Goal: Book appointment/travel/reservation

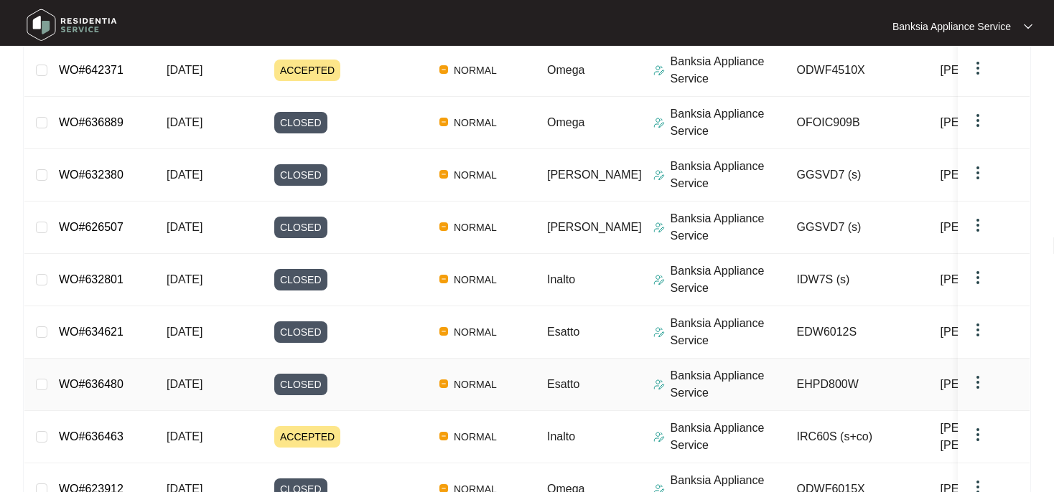
scroll to position [6, 0]
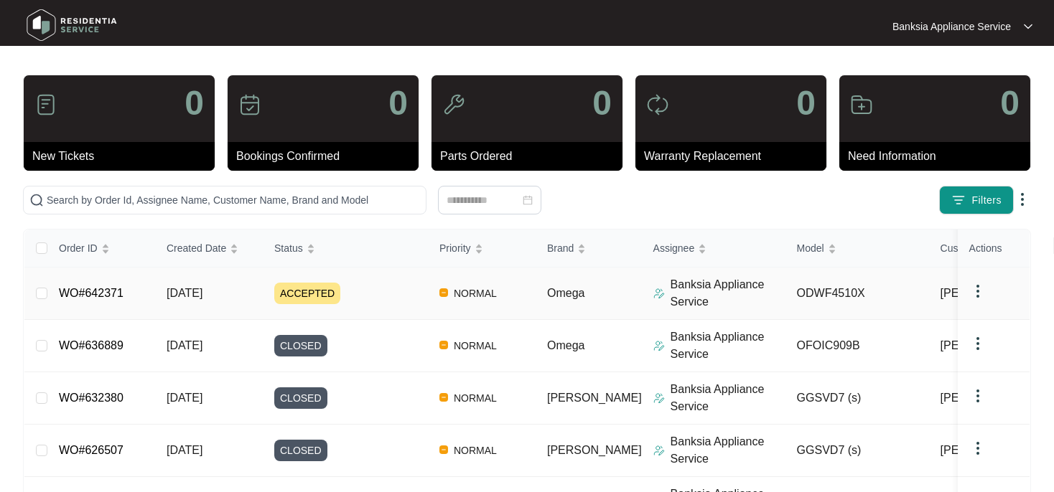
click at [119, 291] on link "WO#642371" at bounding box center [91, 293] width 65 height 12
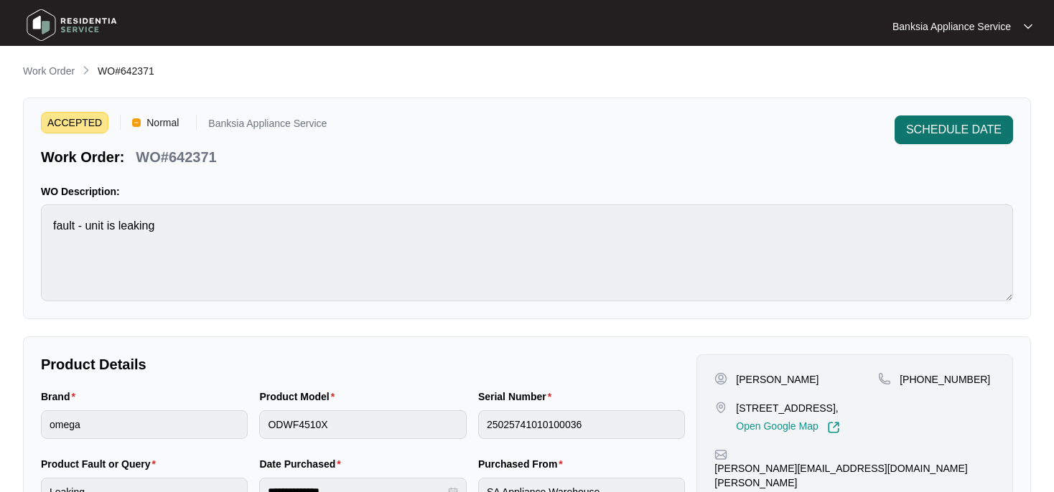
click at [972, 134] on span "SCHEDULE DATE" at bounding box center [953, 129] width 95 height 17
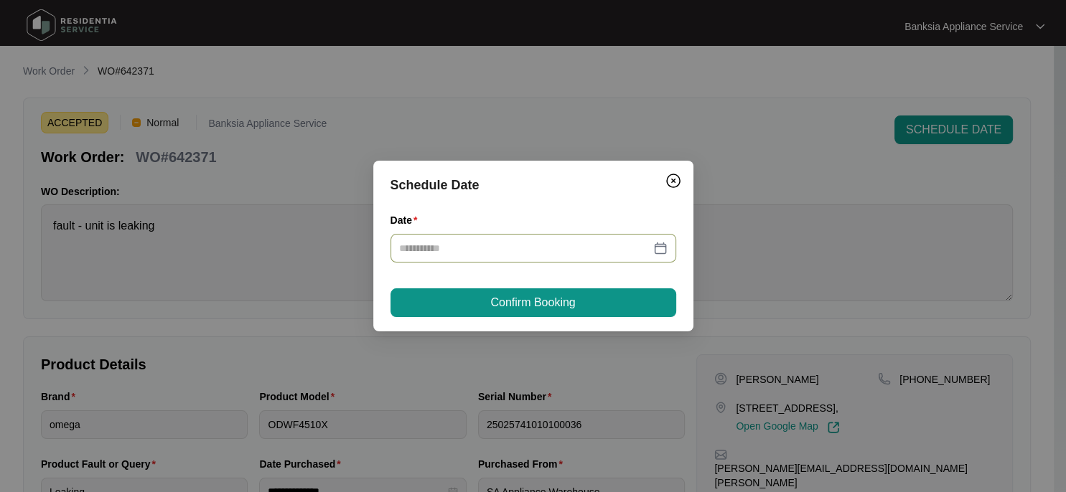
click at [661, 246] on div at bounding box center [533, 248] width 268 height 16
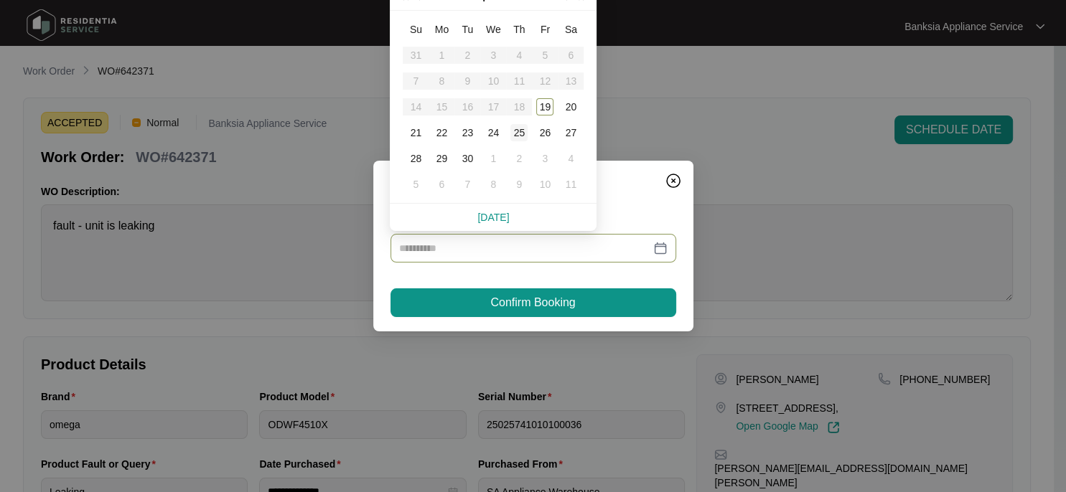
type input "**********"
click at [518, 134] on div "25" at bounding box center [518, 132] width 17 height 17
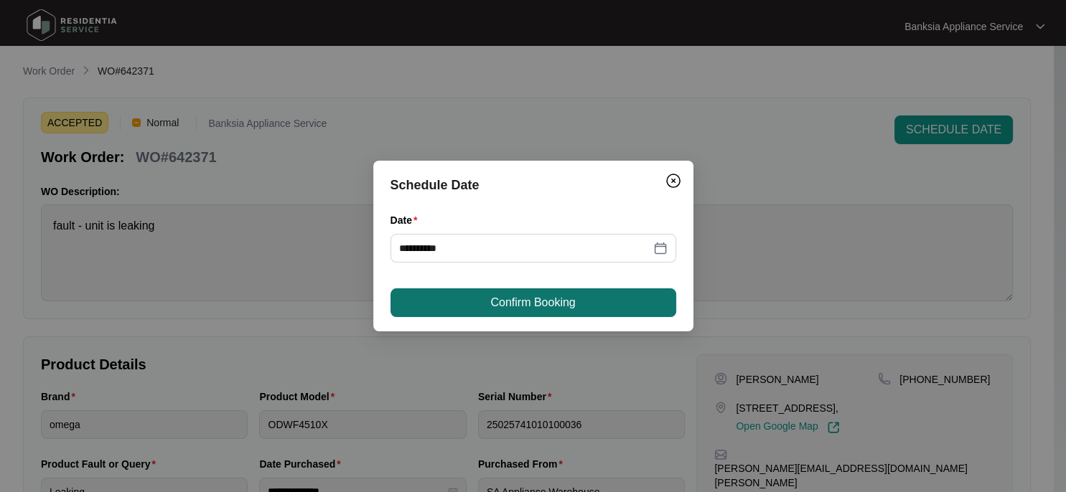
click at [515, 299] on span "Confirm Booking" at bounding box center [532, 302] width 85 height 17
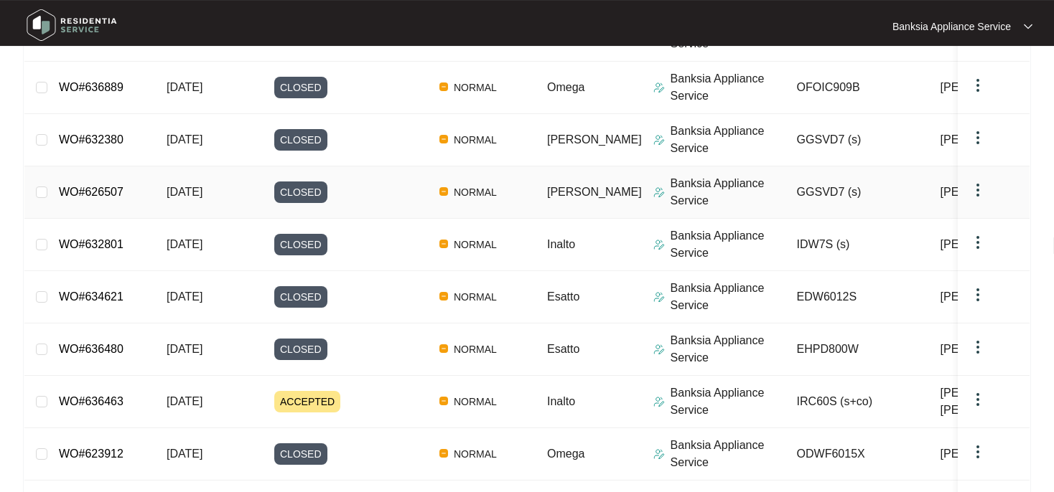
scroll to position [303, 0]
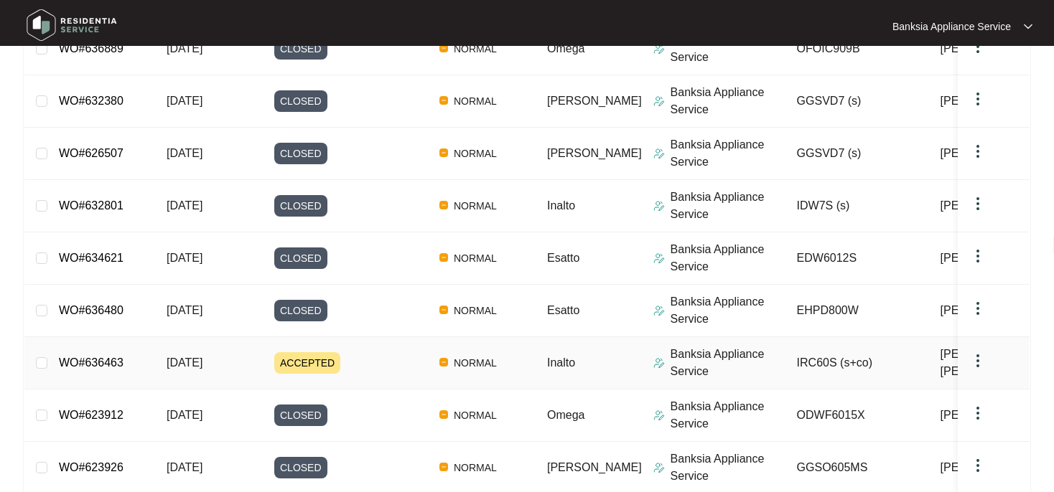
click at [302, 361] on span "ACCEPTED" at bounding box center [307, 363] width 66 height 22
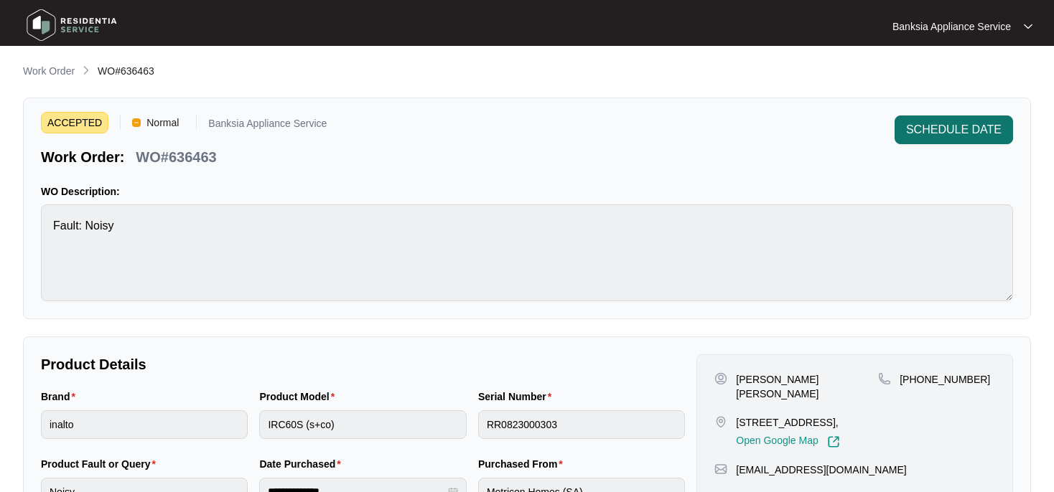
click at [962, 134] on span "SCHEDULE DATE" at bounding box center [953, 129] width 95 height 17
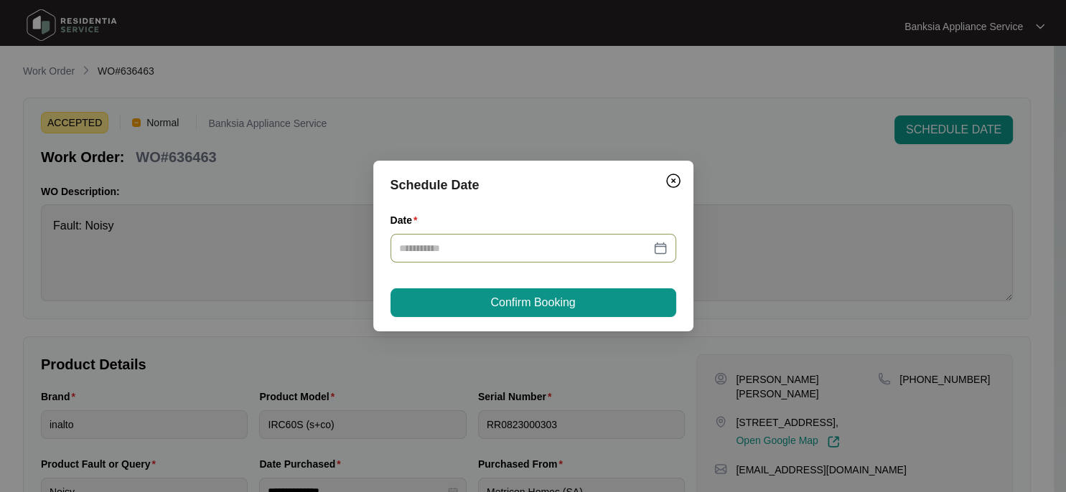
click at [660, 254] on div at bounding box center [533, 248] width 268 height 16
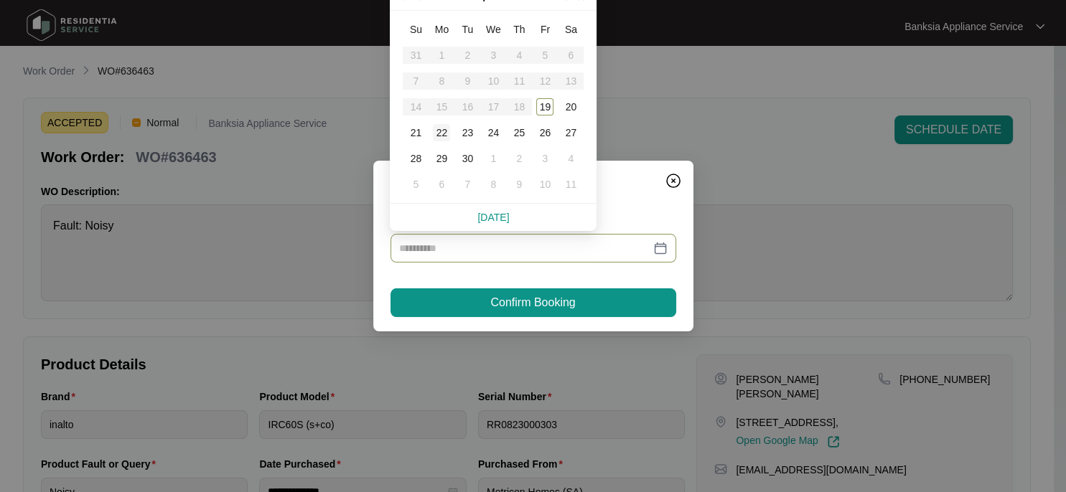
type input "**********"
click at [443, 133] on div "22" at bounding box center [441, 132] width 17 height 17
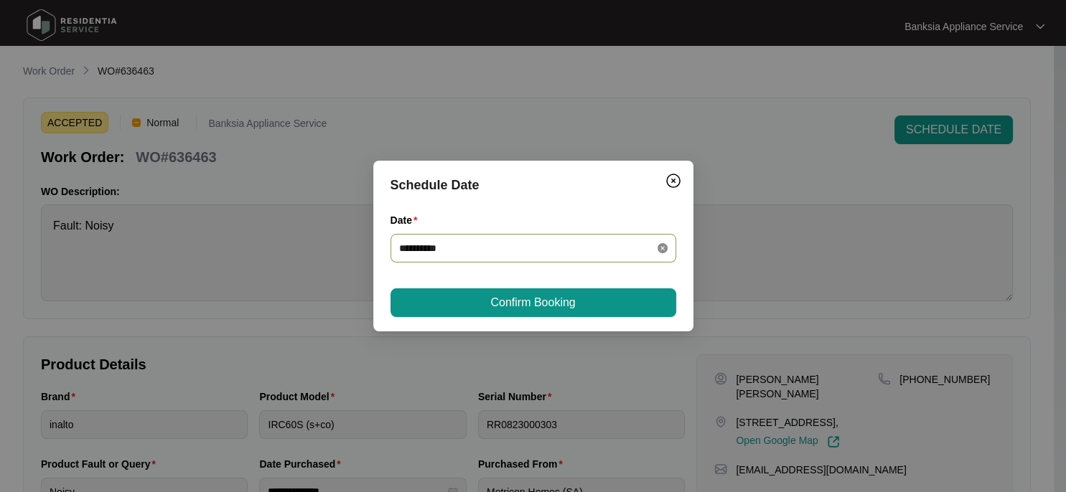
click at [663, 248] on icon "close-circle" at bounding box center [663, 248] width 10 height 10
click at [665, 251] on div at bounding box center [533, 248] width 268 height 16
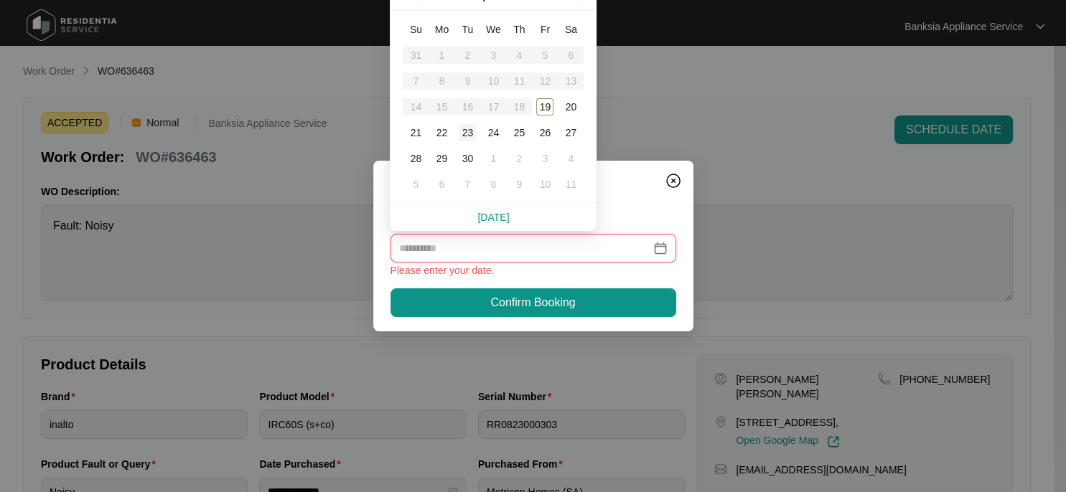
type input "**********"
click at [474, 135] on div "23" at bounding box center [467, 132] width 17 height 17
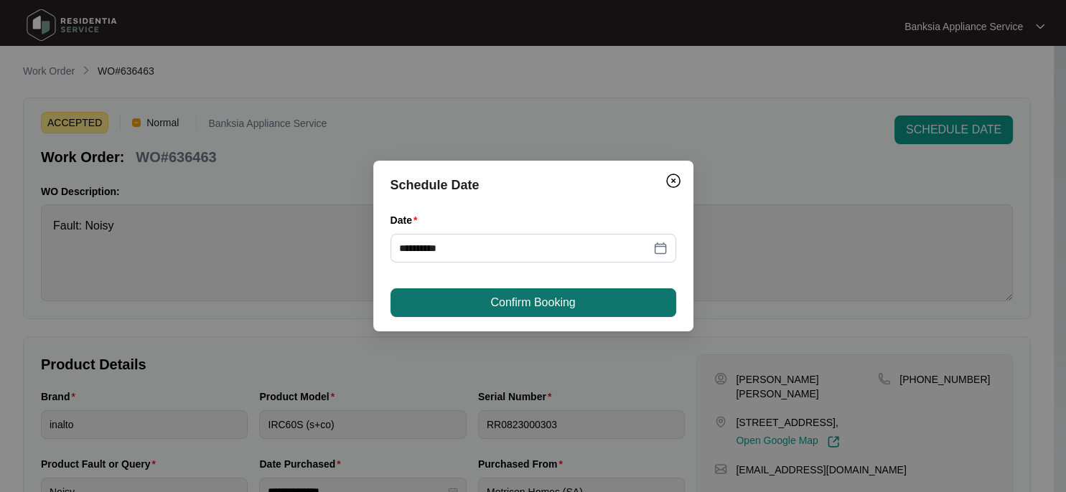
click at [525, 303] on span "Confirm Booking" at bounding box center [532, 302] width 85 height 17
